Goal: Register for event/course

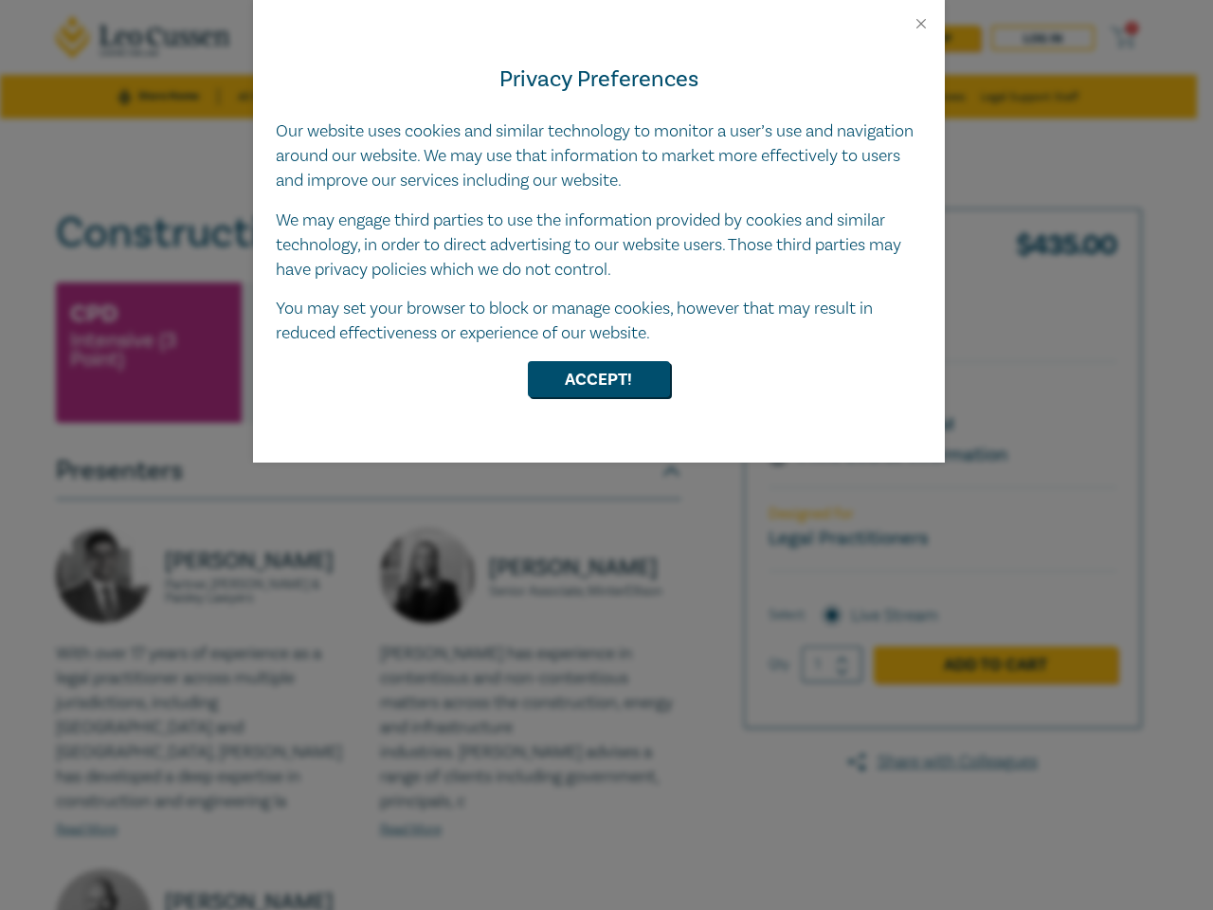
click at [607, 455] on div "Privacy Preferences Our website uses cookies and similar technology to monitor …" at bounding box center [599, 247] width 692 height 430
click at [921, 24] on button "Close" at bounding box center [921, 23] width 17 height 17
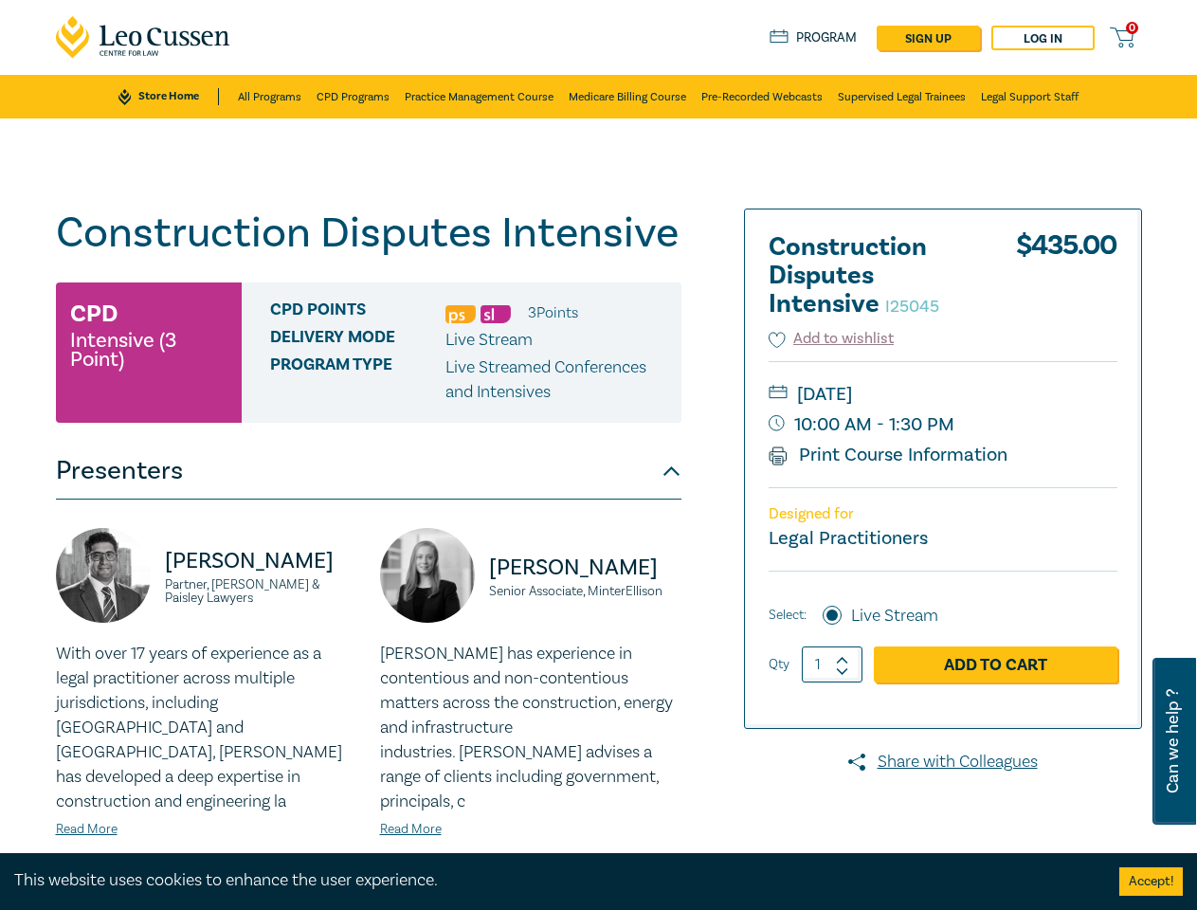
click at [599, 379] on p "Live Streamed Conferences and Intensives" at bounding box center [556, 379] width 222 height 49
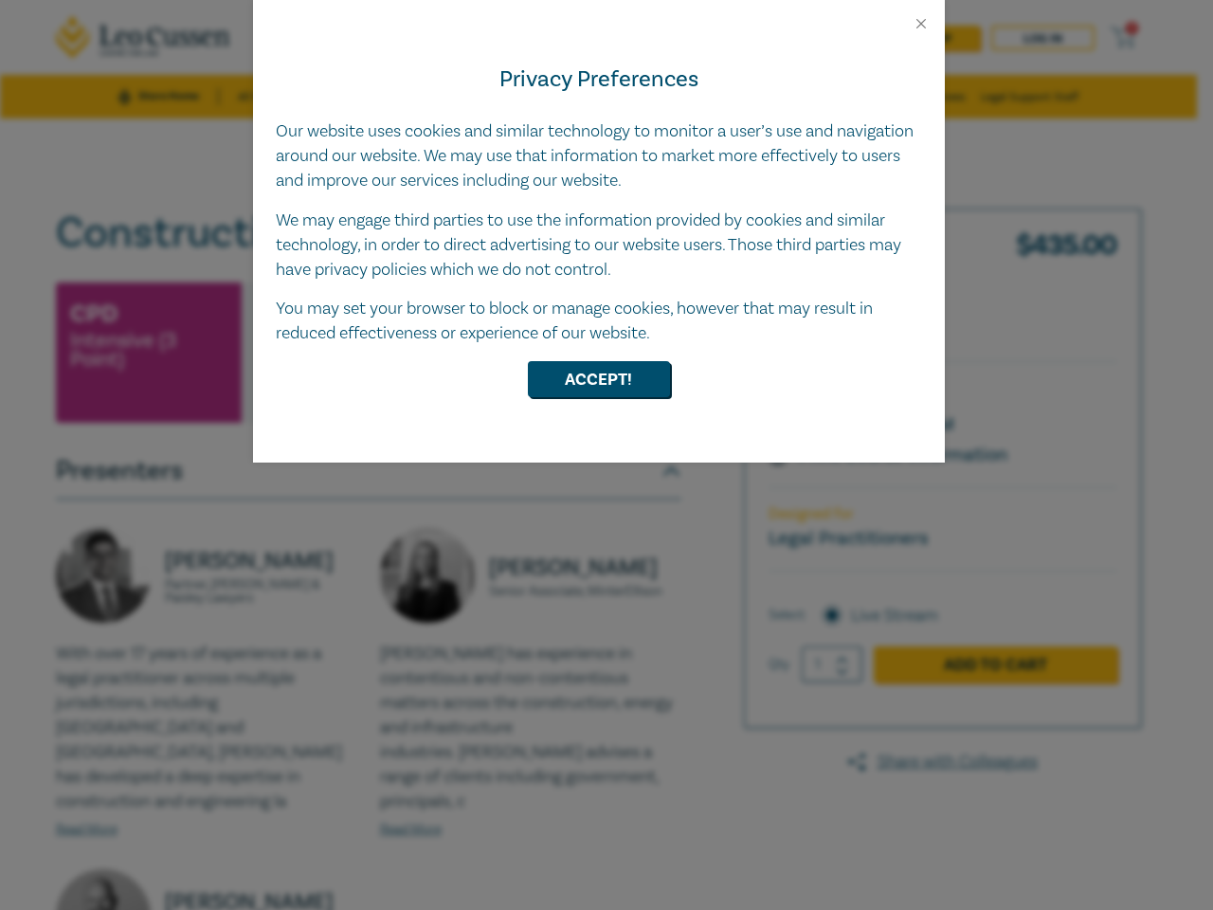
click at [607, 455] on div "Privacy Preferences Our website uses cookies and similar technology to monitor …" at bounding box center [599, 247] width 692 height 430
click at [921, 24] on button "Close" at bounding box center [921, 23] width 17 height 17
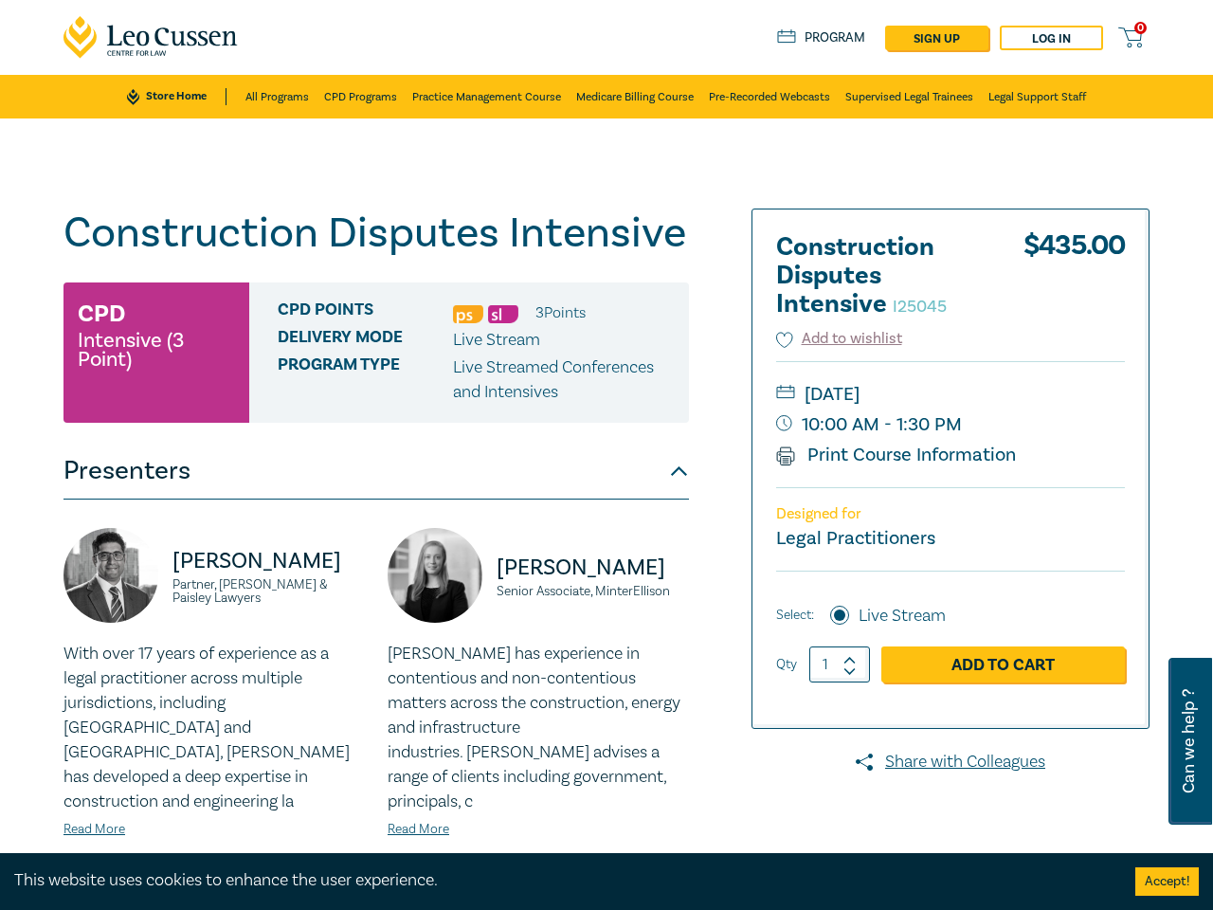
click at [599, 379] on p "Live Streamed Conferences and Intensives" at bounding box center [564, 379] width 222 height 49
